Goal: Information Seeking & Learning: Find contact information

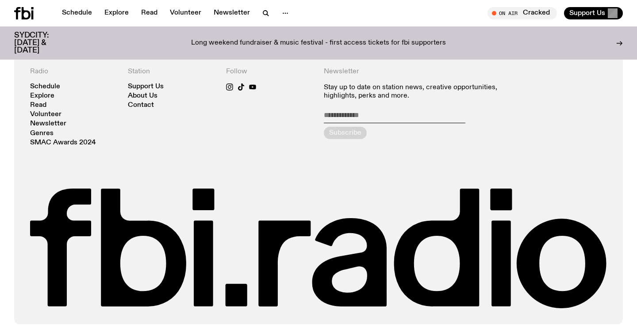
scroll to position [1922, 0]
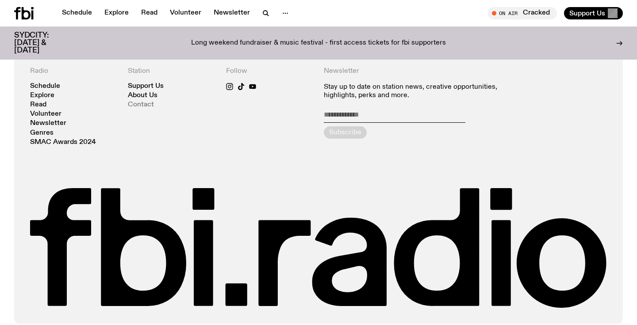
click at [136, 102] on link "Contact" at bounding box center [141, 105] width 26 height 7
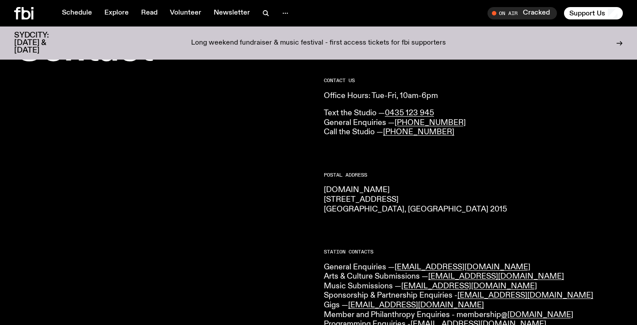
scroll to position [46, 0]
drag, startPoint x: 410, startPoint y: 204, endPoint x: 313, endPoint y: 145, distance: 113.5
click at [441, 213] on p "[DOMAIN_NAME] [STREET_ADDRESS] 2015" at bounding box center [473, 199] width 299 height 29
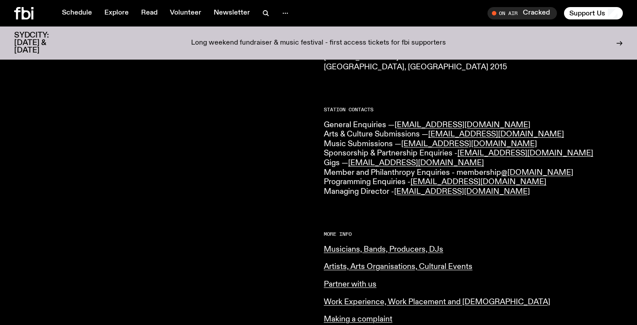
scroll to position [194, 0]
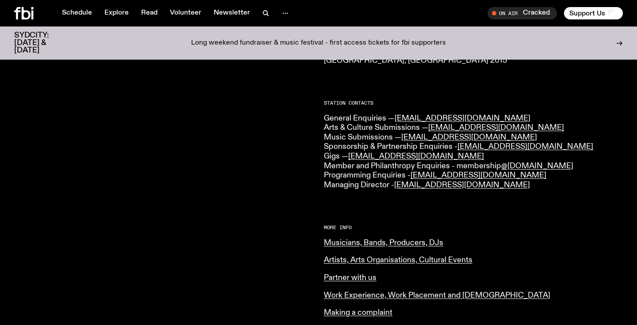
click at [333, 129] on p "General Enquiries — [EMAIL_ADDRESS][DOMAIN_NAME] Arts & Culture Submissions — […" at bounding box center [473, 152] width 299 height 76
click at [341, 140] on p "General Enquiries — [EMAIL_ADDRESS][DOMAIN_NAME] Arts & Culture Submissions — […" at bounding box center [473, 152] width 299 height 76
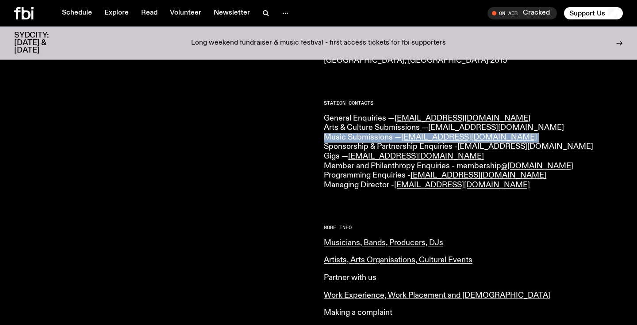
click at [341, 140] on p "General Enquiries — [EMAIL_ADDRESS][DOMAIN_NAME] Arts & Culture Submissions — […" at bounding box center [473, 152] width 299 height 76
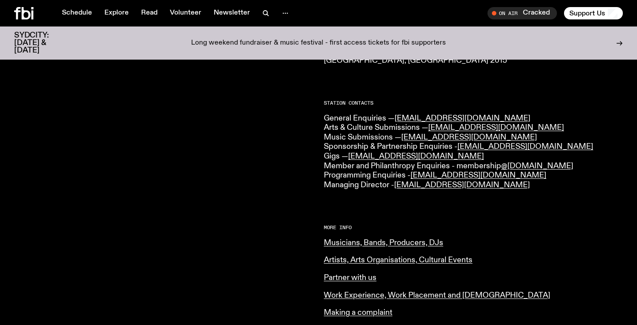
click at [373, 143] on p "General Enquiries — [EMAIL_ADDRESS][DOMAIN_NAME] Arts & Culture Submissions — […" at bounding box center [473, 152] width 299 height 76
copy link "[EMAIL_ADDRESS][DOMAIN_NAME]"
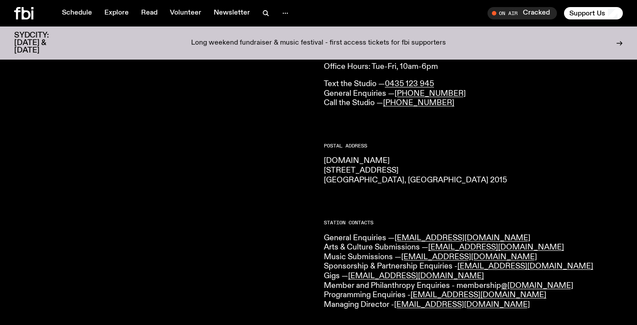
click at [472, 165] on p "[DOMAIN_NAME] [STREET_ADDRESS] 2015" at bounding box center [473, 171] width 299 height 29
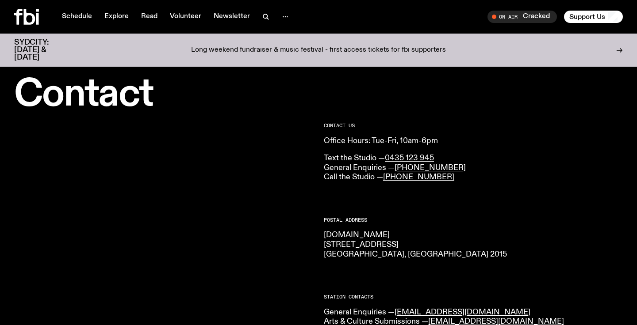
scroll to position [0, 0]
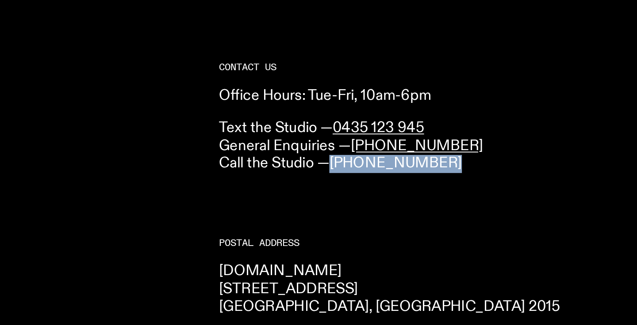
copy link "[PHONE_NUMBER]"
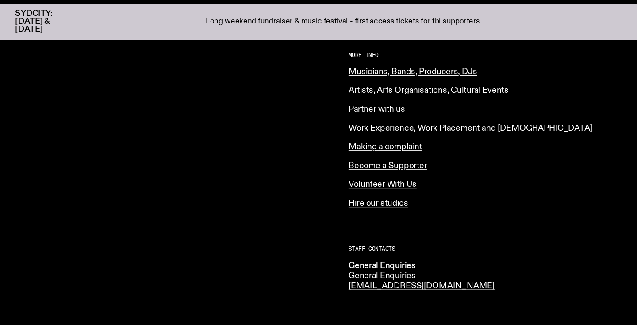
scroll to position [0, 0]
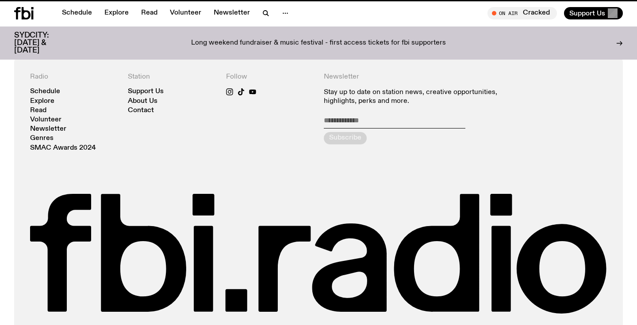
scroll to position [1911, 0]
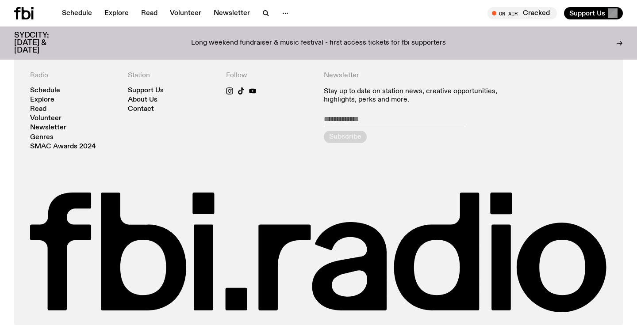
scroll to position [1911, 0]
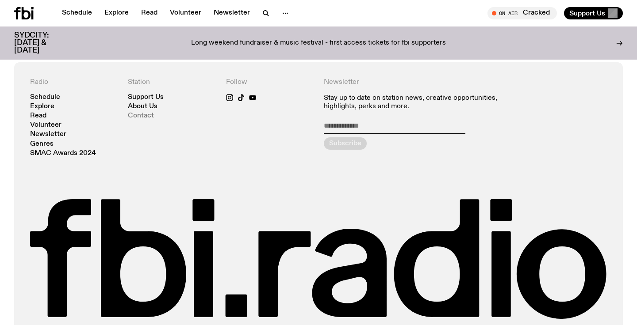
click at [146, 113] on link "Contact" at bounding box center [141, 116] width 26 height 7
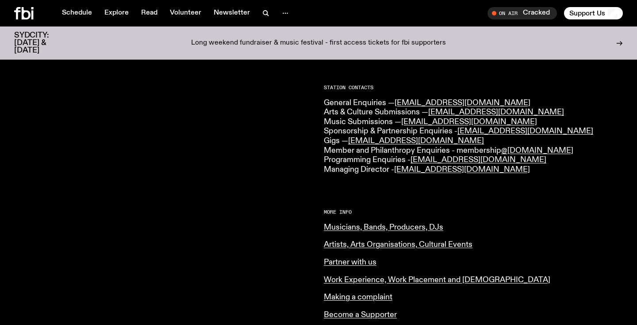
scroll to position [208, 0]
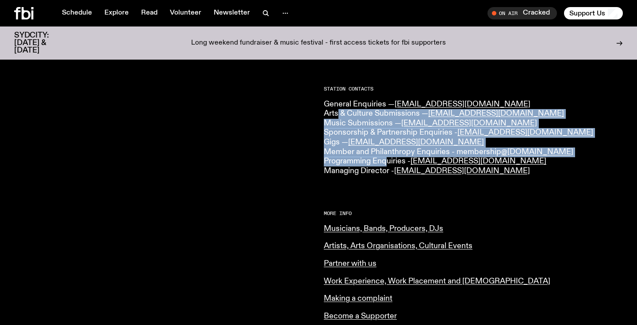
drag, startPoint x: 389, startPoint y: 165, endPoint x: 336, endPoint y: 115, distance: 73.2
click at [336, 115] on p "General Enquiries — [EMAIL_ADDRESS][DOMAIN_NAME] Arts & Culture Submissions — […" at bounding box center [473, 138] width 299 height 76
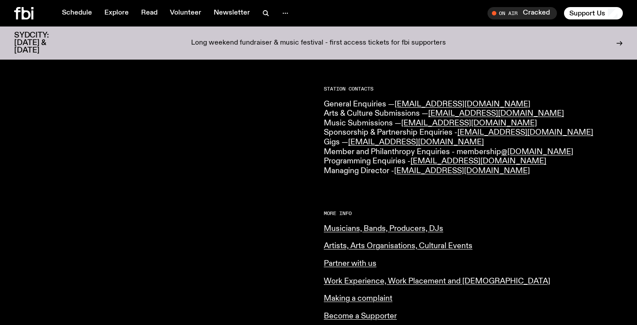
click at [335, 118] on p "General Enquiries — [EMAIL_ADDRESS][DOMAIN_NAME] Arts & Culture Submissions — […" at bounding box center [473, 138] width 299 height 76
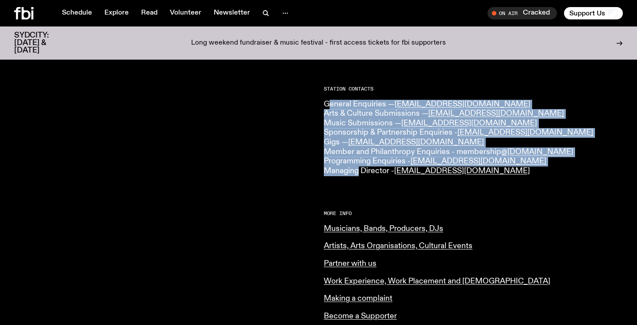
drag, startPoint x: 329, startPoint y: 107, endPoint x: 359, endPoint y: 168, distance: 68.4
click at [359, 168] on p "General Enquiries — [EMAIL_ADDRESS][DOMAIN_NAME] Arts & Culture Submissions — […" at bounding box center [473, 138] width 299 height 76
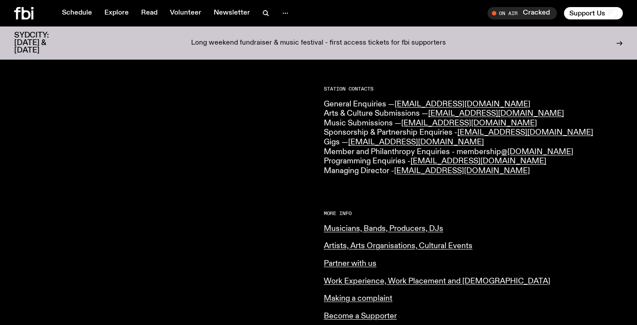
click at [350, 211] on h2 "More Info" at bounding box center [473, 213] width 299 height 5
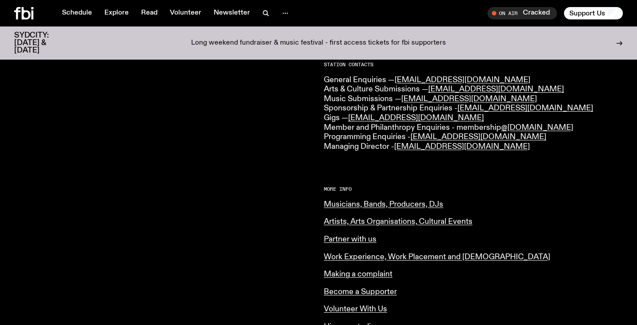
scroll to position [0, 0]
